Goal: Transaction & Acquisition: Purchase product/service

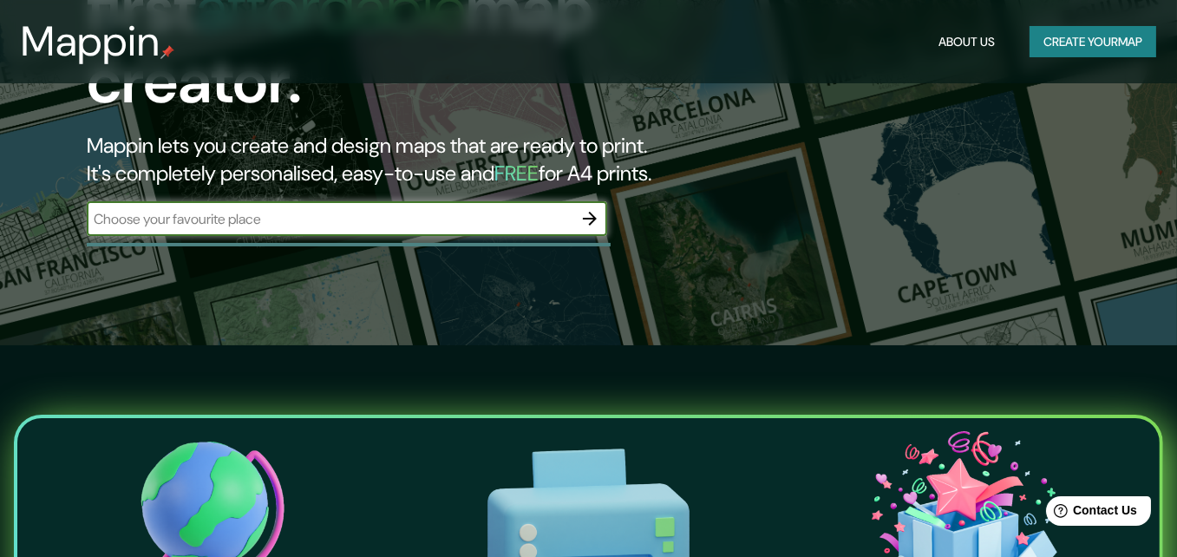
scroll to position [57, 0]
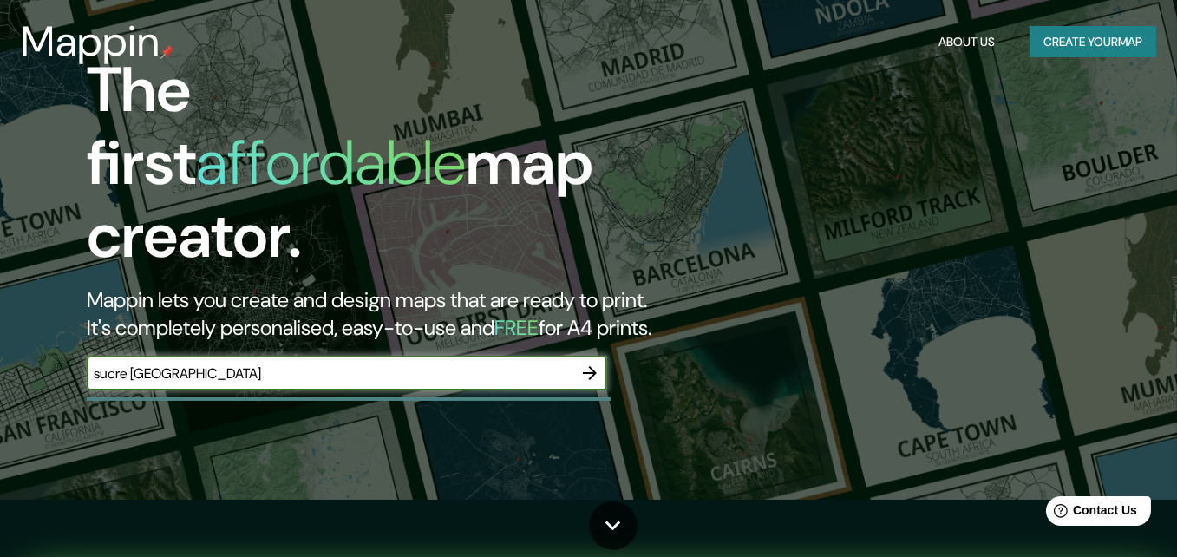
type input "sucre bolivia"
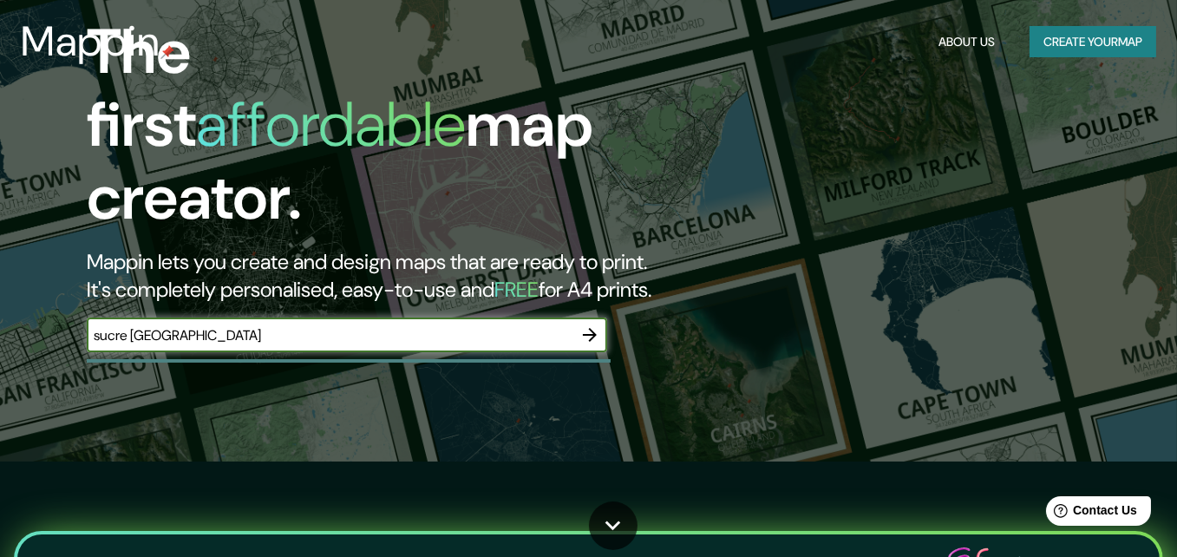
scroll to position [0, 0]
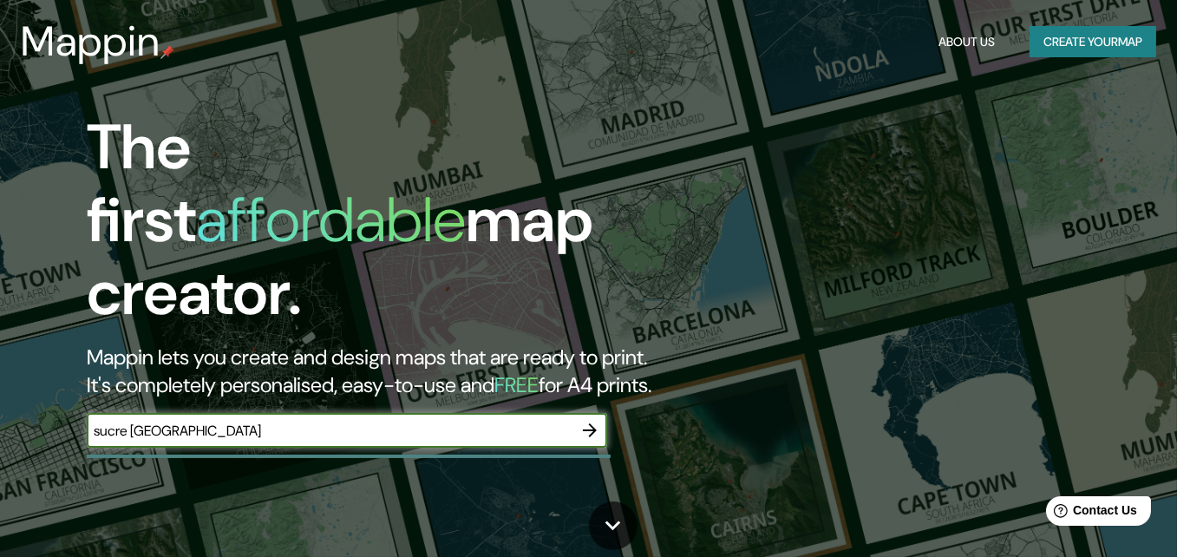
click at [593, 420] on icon "button" at bounding box center [590, 430] width 21 height 21
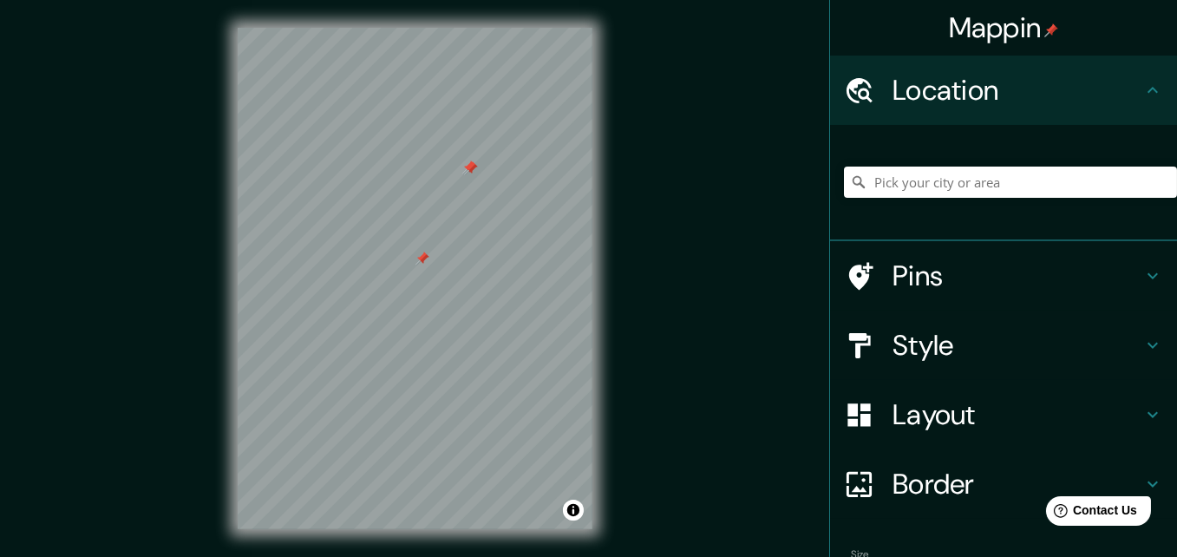
drag, startPoint x: 455, startPoint y: 313, endPoint x: 418, endPoint y: 259, distance: 65.0
click at [418, 259] on div at bounding box center [423, 259] width 14 height 14
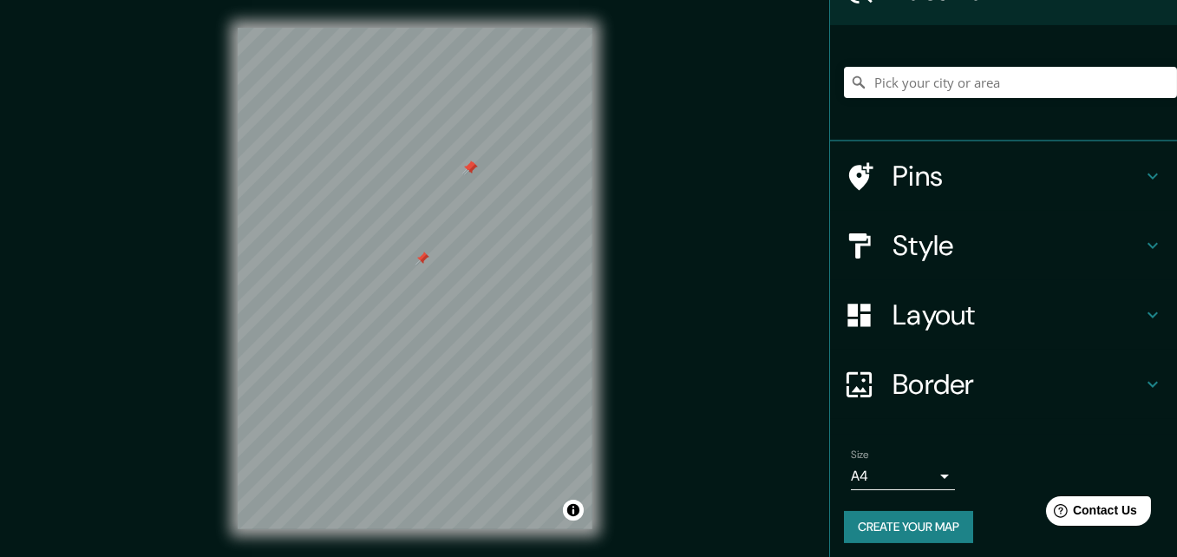
scroll to position [104, 0]
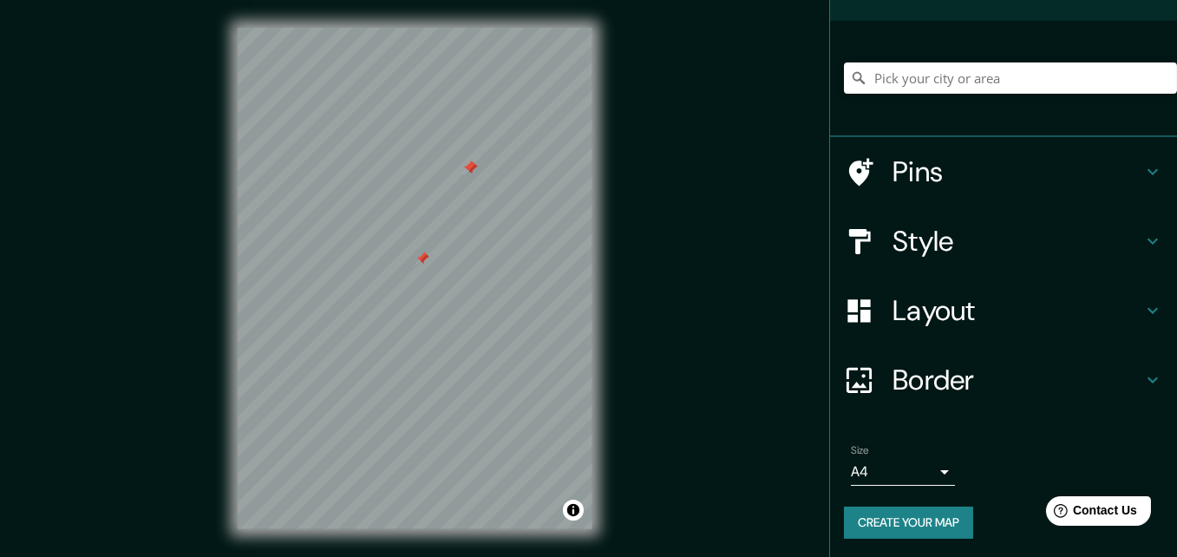
click at [990, 236] on h4 "Style" at bounding box center [1018, 241] width 250 height 35
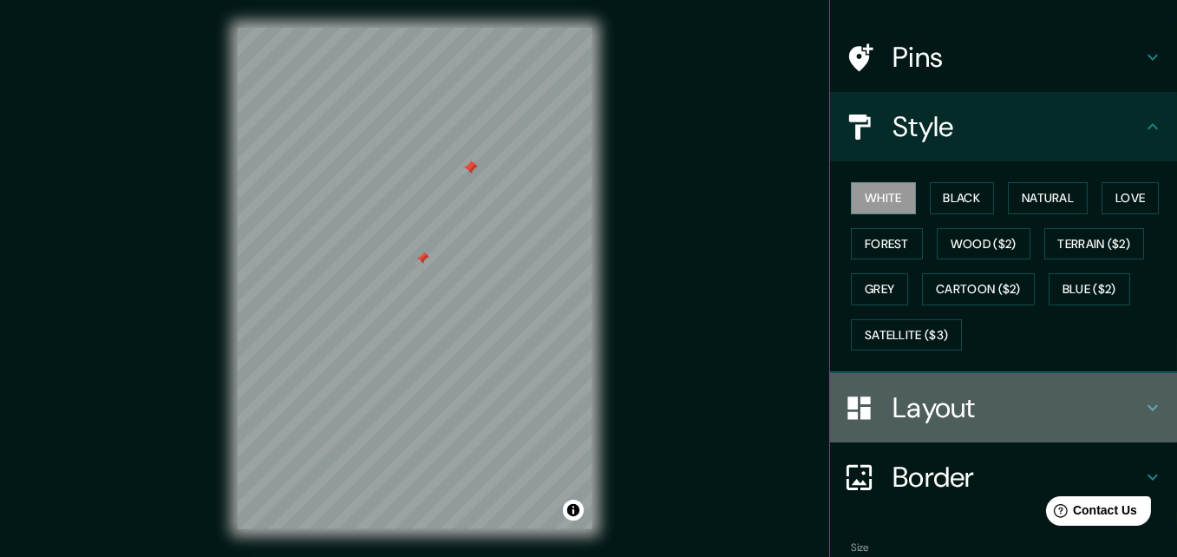
click at [935, 390] on h4 "Layout" at bounding box center [1018, 407] width 250 height 35
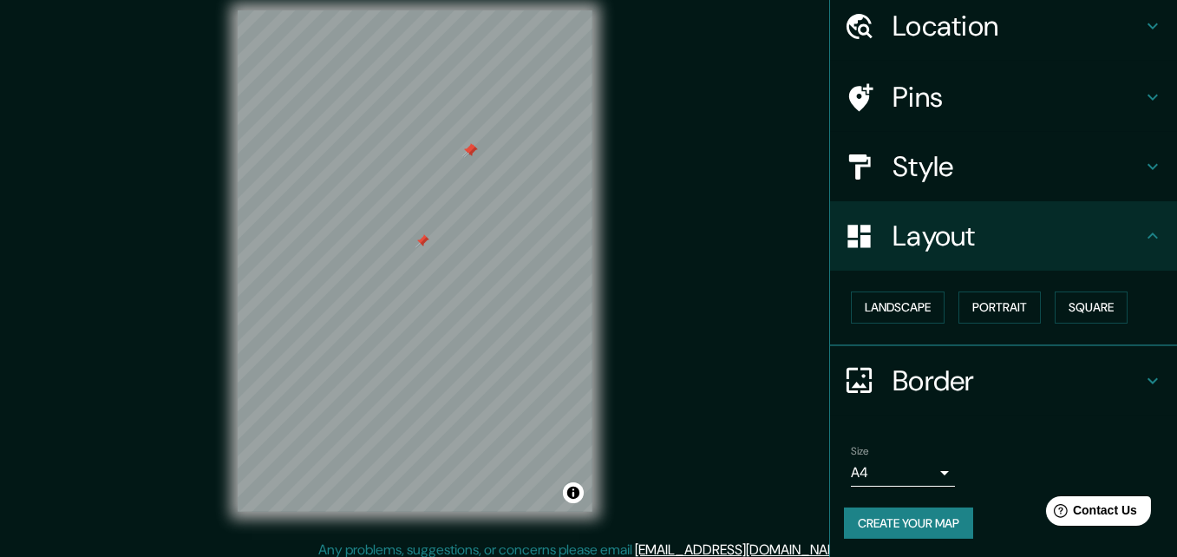
scroll to position [27, 0]
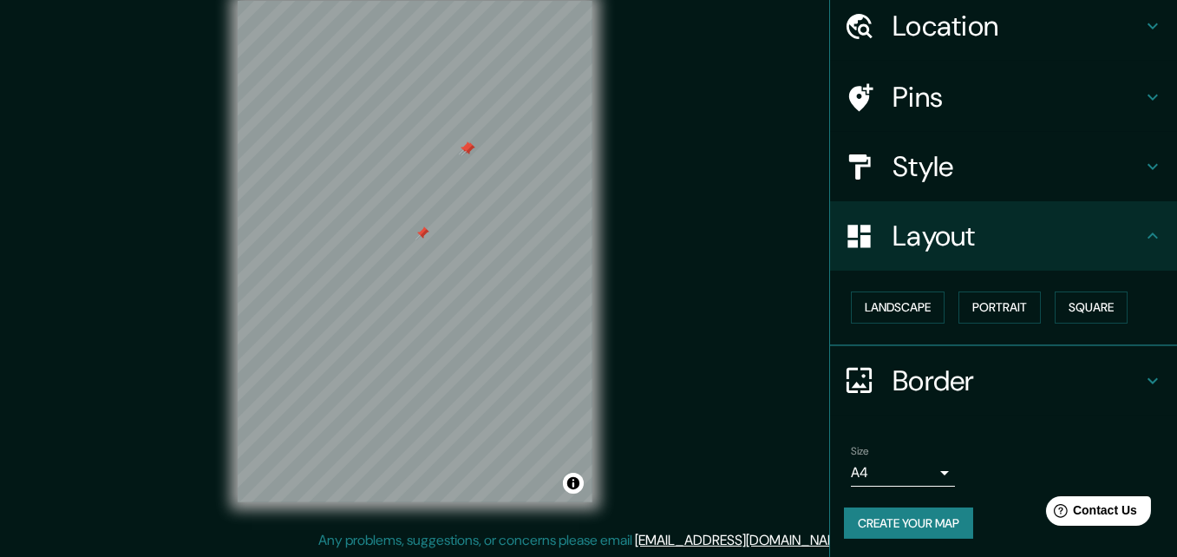
click at [914, 472] on body "Mappin Location Pins Style Layout Landscape Portrait Square Border Choose a bor…" at bounding box center [588, 251] width 1177 height 557
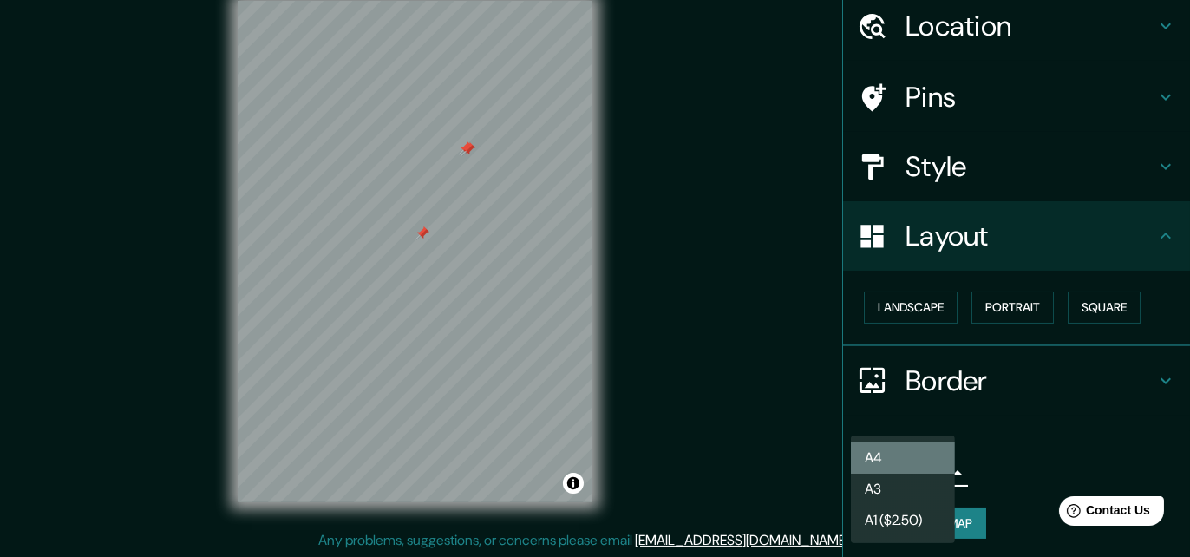
click at [930, 442] on li "A4" at bounding box center [903, 457] width 104 height 31
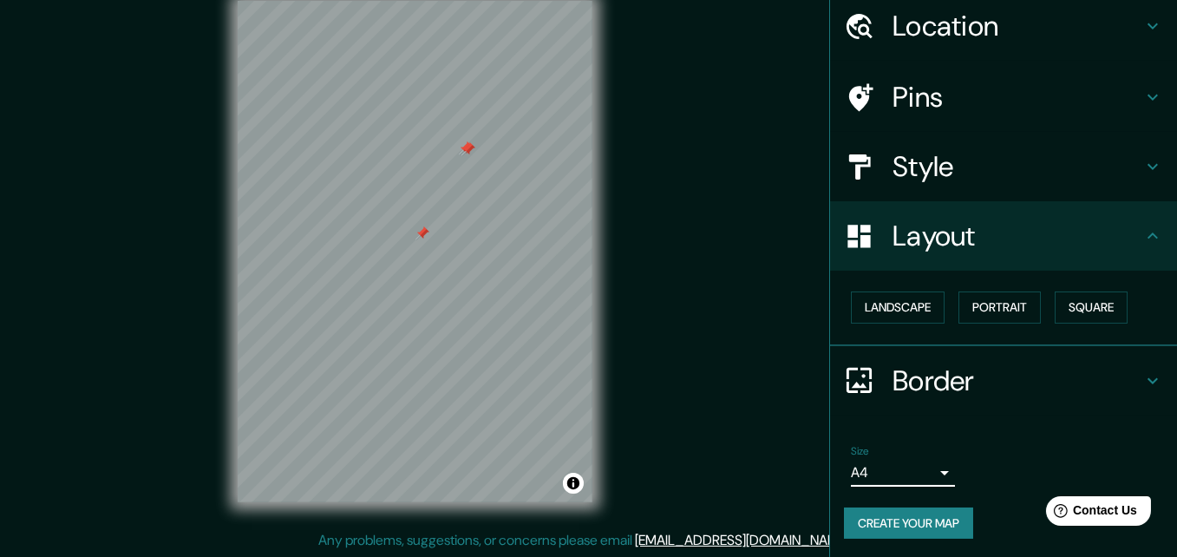
click at [927, 514] on button "Create your map" at bounding box center [908, 524] width 129 height 32
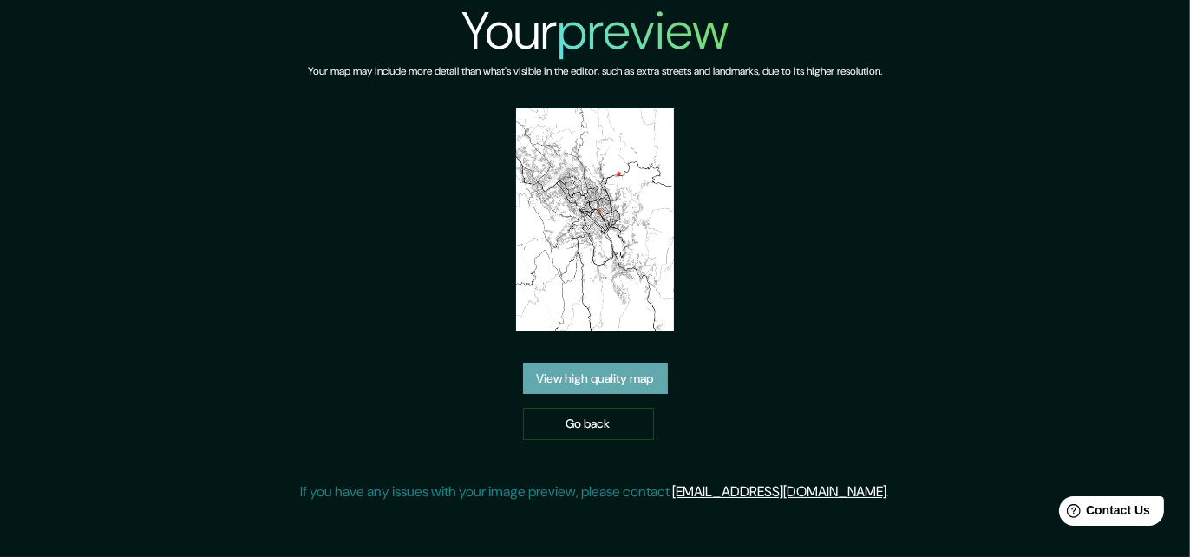
click at [630, 382] on link "View high quality map" at bounding box center [595, 379] width 145 height 32
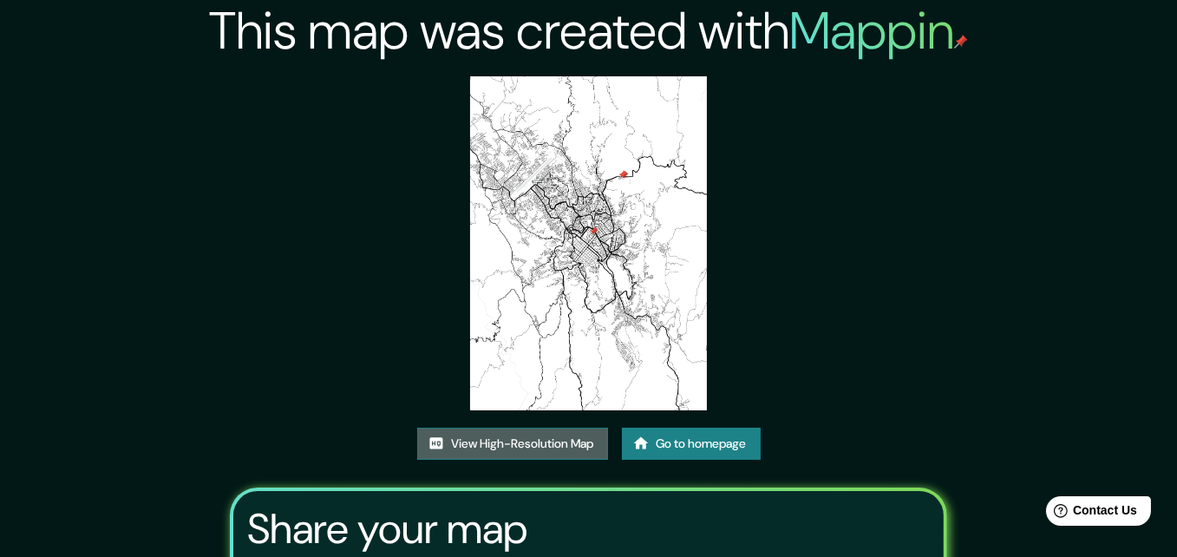
click at [490, 447] on link "View High-Resolution Map" at bounding box center [512, 444] width 191 height 32
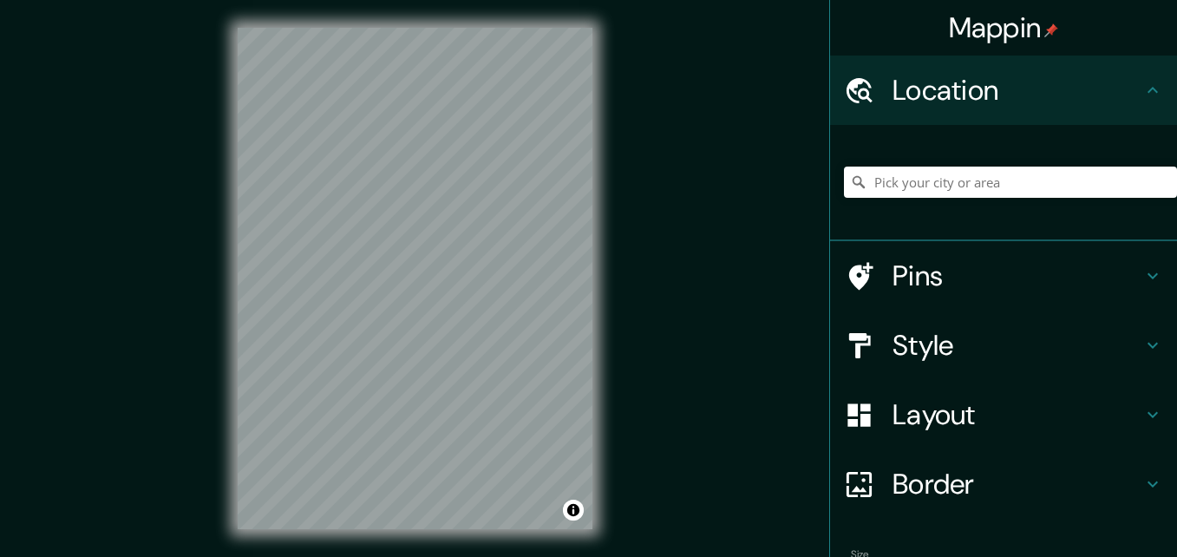
scroll to position [27, 0]
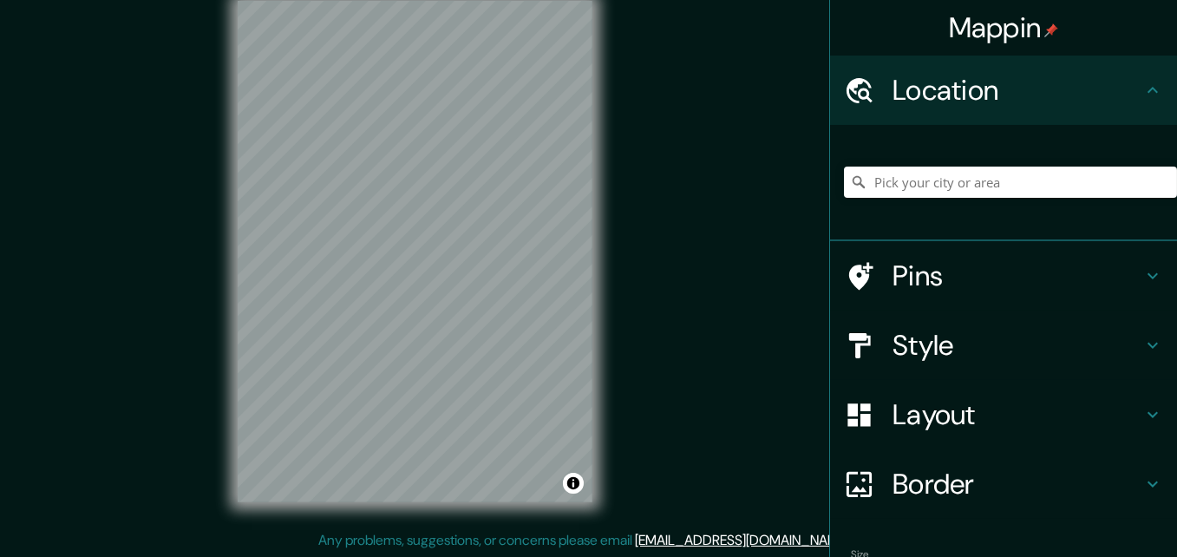
click at [656, 232] on div "Mappin Location Pins Style Layout Border Choose a border. Hint : you can make l…" at bounding box center [588, 265] width 1177 height 585
click at [236, 353] on div "© Mapbox © OpenStreetMap Improve this map" at bounding box center [415, 251] width 410 height 557
click at [379, 530] on html "Mappin Location Pins Style Layout Border Choose a border. Hint : you can make l…" at bounding box center [588, 251] width 1177 height 557
